Goal: Task Accomplishment & Management: Use online tool/utility

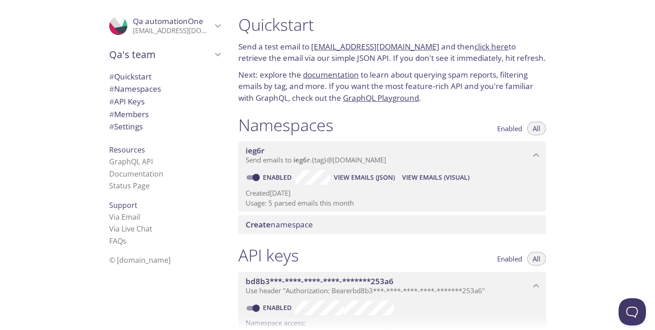
drag, startPoint x: 311, startPoint y: 45, endPoint x: 420, endPoint y: 48, distance: 109.1
click at [420, 48] on p "Send a test email to [EMAIL_ADDRESS][DOMAIN_NAME] and then click here to retrie…" at bounding box center [391, 52] width 307 height 23
copy link "[EMAIL_ADDRESS][DOMAIN_NAME]"
click at [424, 172] on span "View Emails (Visual)" at bounding box center [435, 177] width 67 height 11
